Goal: Navigation & Orientation: Find specific page/section

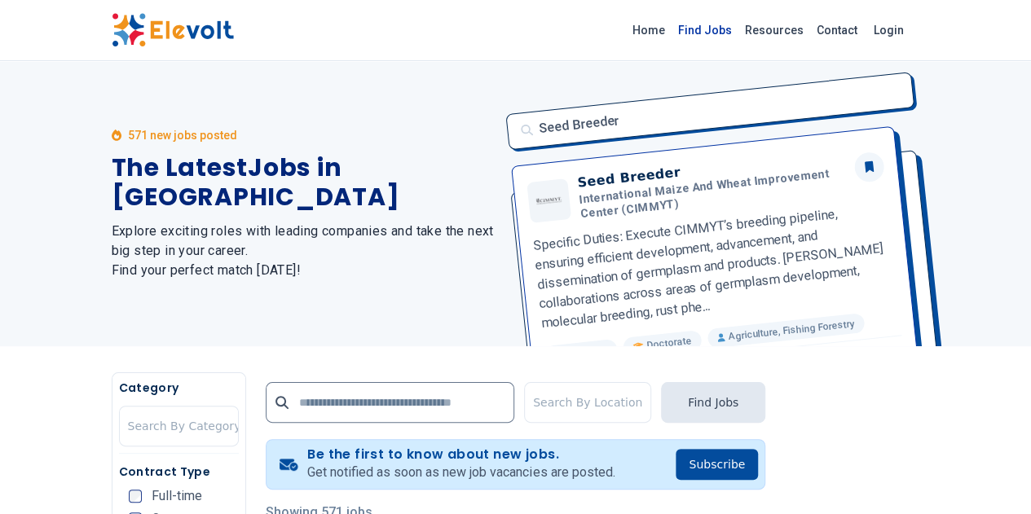
click at [738, 24] on link "Find Jobs" at bounding box center [705, 30] width 67 height 26
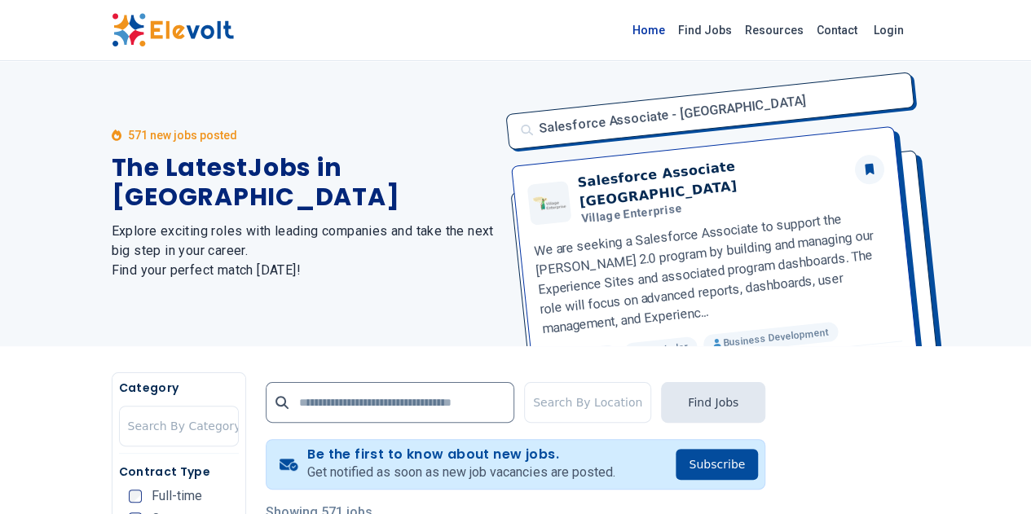
click at [672, 27] on link "Home" at bounding box center [649, 30] width 46 height 26
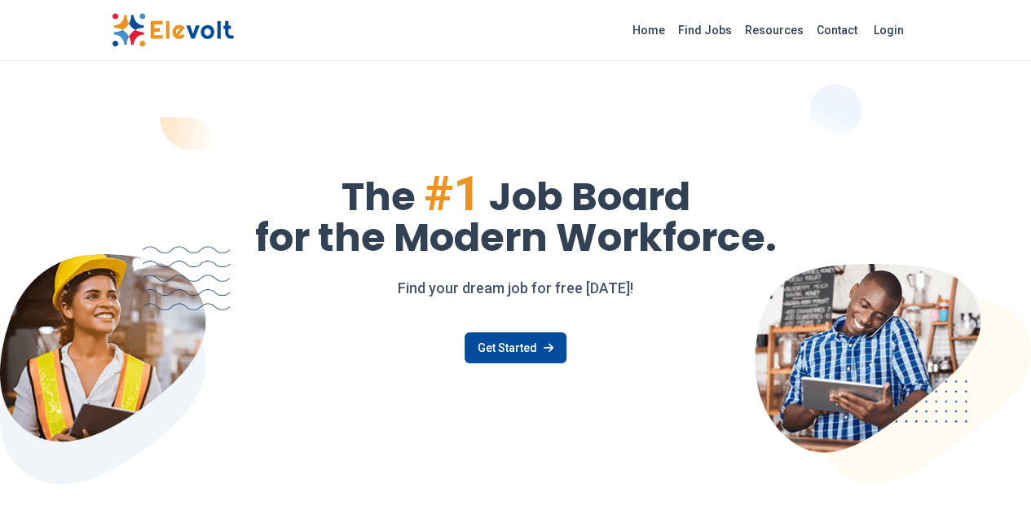
click at [740, 58] on div "Home Find Jobs Resources Contact Login" at bounding box center [515, 30] width 1031 height 61
